Goal: Use online tool/utility: Utilize a website feature to perform a specific function

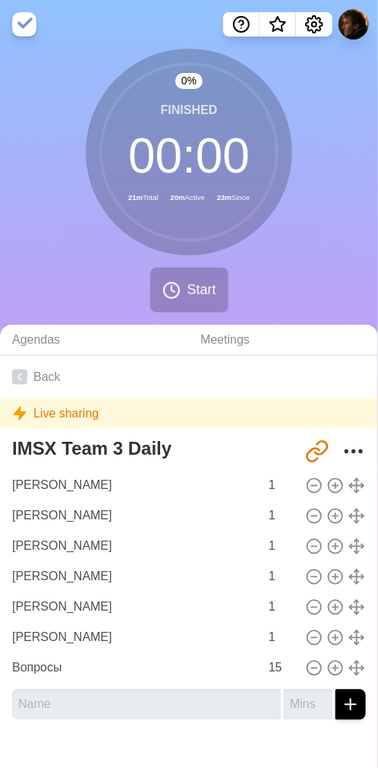
drag, startPoint x: 289, startPoint y: 280, endPoint x: 272, endPoint y: 296, distance: 22.6
click at [288, 281] on div "0 % Finished 00 : 00 21m Total 20m Active 23m Since Start" at bounding box center [189, 187] width 378 height 276
click at [195, 292] on span "Start" at bounding box center [201, 290] width 29 height 21
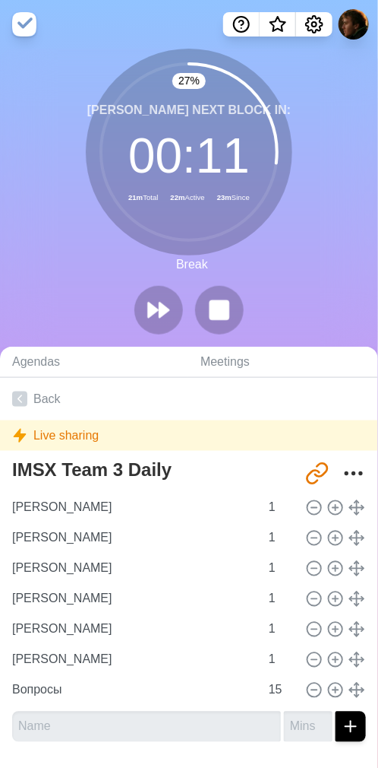
click at [264, 283] on div "27 % [PERSON_NAME] Next block in: 00 : 11 21m Total 22m Active 23m Since Break" at bounding box center [189, 198] width 378 height 298
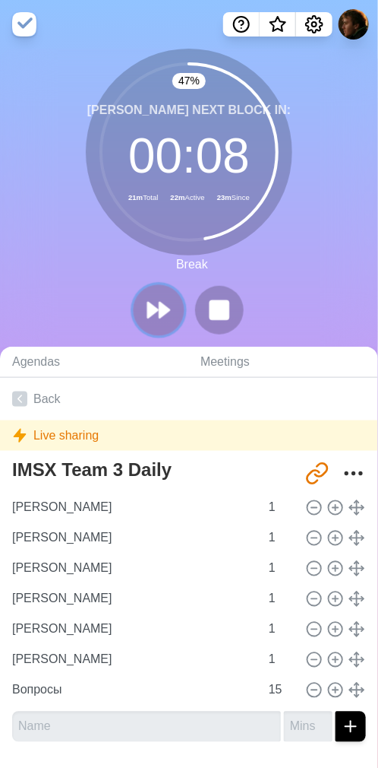
click at [163, 306] on polygon at bounding box center [165, 309] width 10 height 15
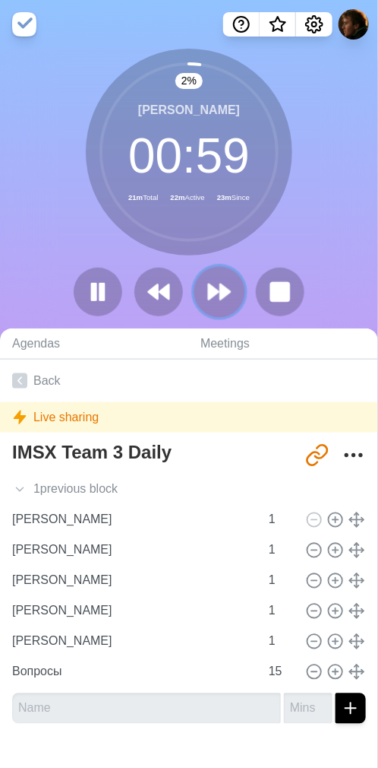
click at [220, 282] on icon at bounding box center [220, 292] width 26 height 26
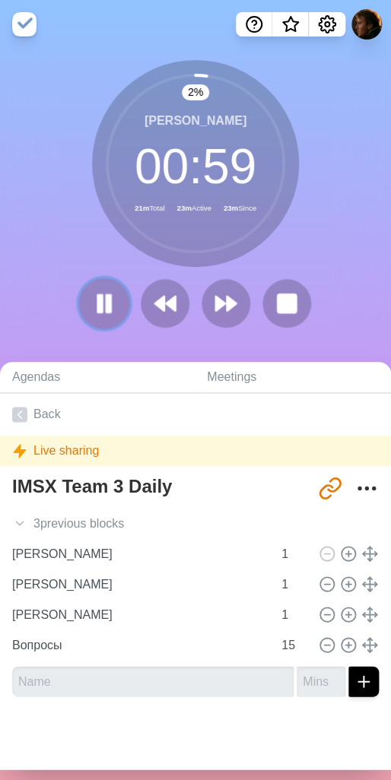
click at [98, 302] on rect at bounding box center [100, 302] width 5 height 17
click at [318, 244] on div "2 % [PERSON_NAME] 00 : 59 21m Total 23m Active 23m Since" at bounding box center [195, 200] width 391 height 280
click at [318, 247] on div "2 % [PERSON_NAME] 00 : 59 21m Total 23m Active 23m Since" at bounding box center [195, 200] width 391 height 280
click at [318, 262] on div "2 % [PERSON_NAME] 00 : 59 21m Total 23m Active 23m Since" at bounding box center [195, 200] width 391 height 280
click at [97, 305] on polygon at bounding box center [104, 302] width 15 height 19
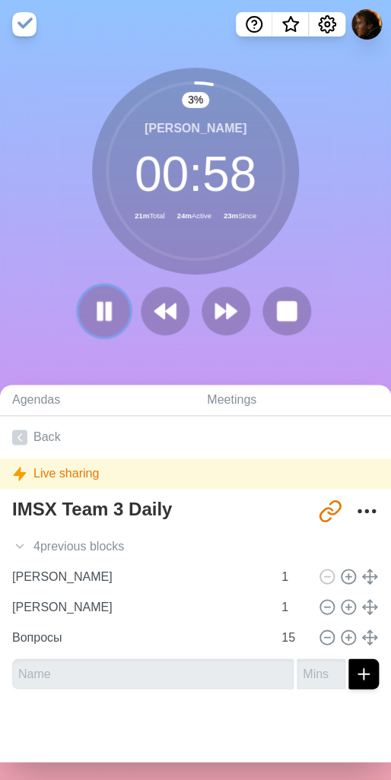
click at [91, 315] on icon at bounding box center [104, 311] width 26 height 26
click at [97, 307] on polygon at bounding box center [104, 310] width 15 height 19
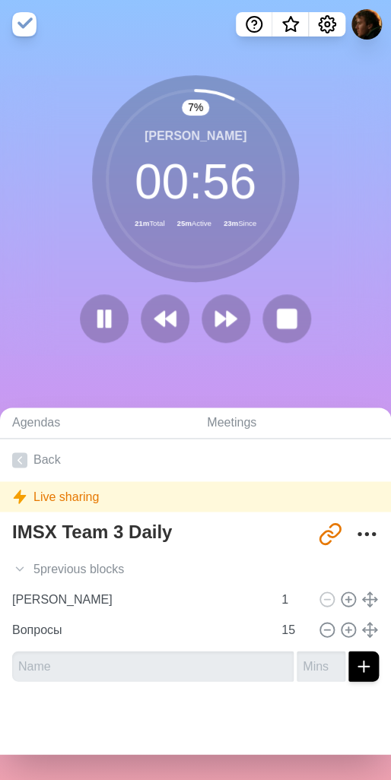
click at [65, 264] on div "7 % [PERSON_NAME] 00 : 56 21m Total 25m Active 23m Since" at bounding box center [195, 215] width 391 height 280
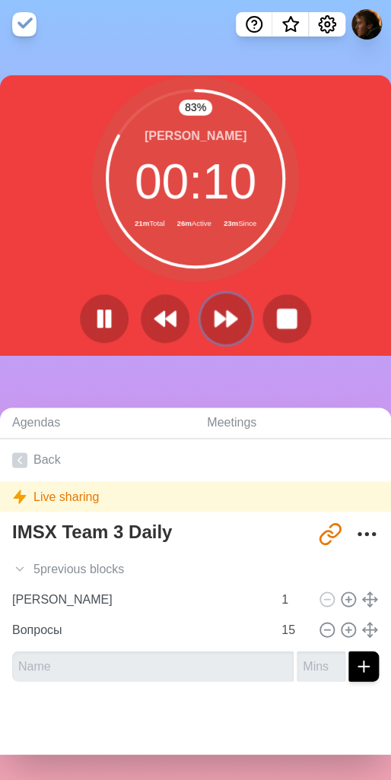
click at [215, 315] on polygon at bounding box center [220, 318] width 10 height 15
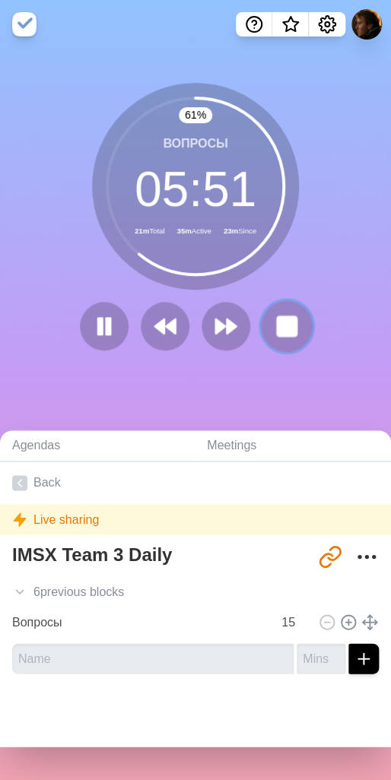
click at [277, 335] on rect at bounding box center [286, 325] width 19 height 19
